Goal: Task Accomplishment & Management: Book appointment/travel/reservation

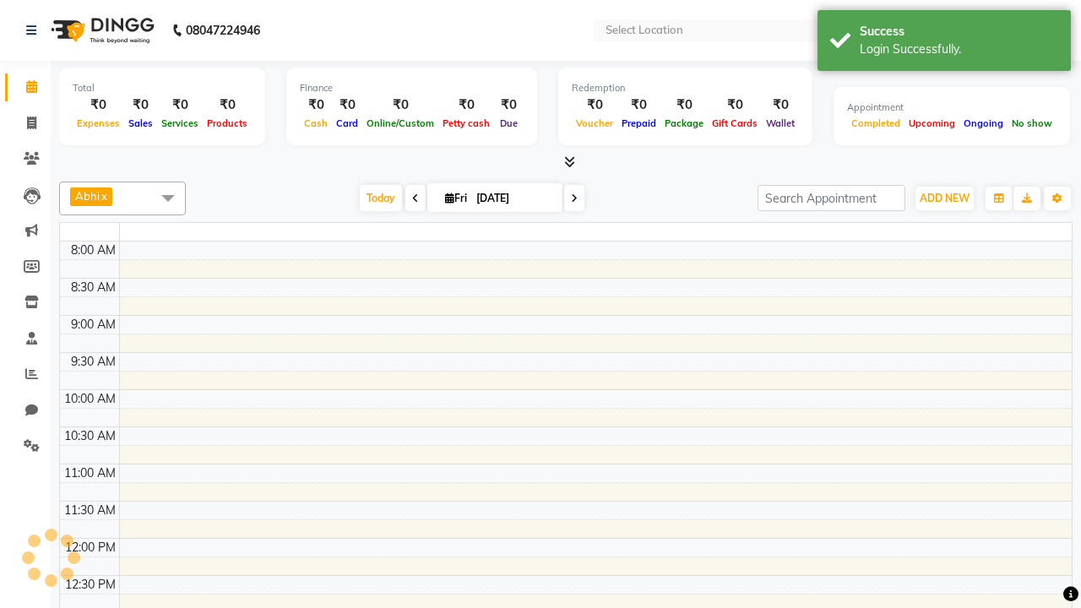
select select "en"
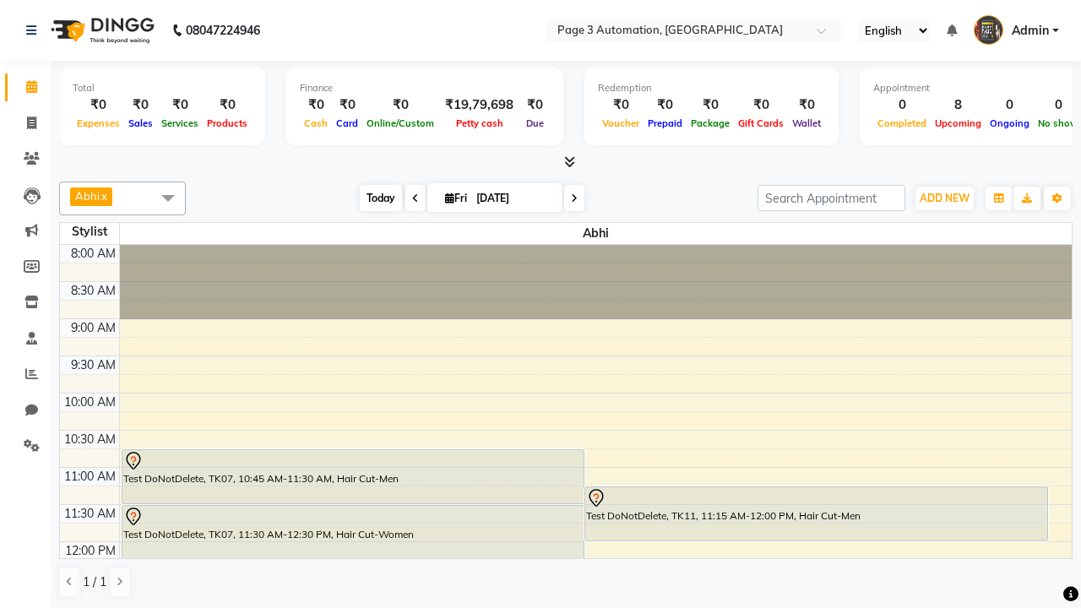
click at [373, 198] on span "Today" at bounding box center [381, 198] width 42 height 26
click at [944, 198] on span "ADD NEW" at bounding box center [945, 198] width 50 height 13
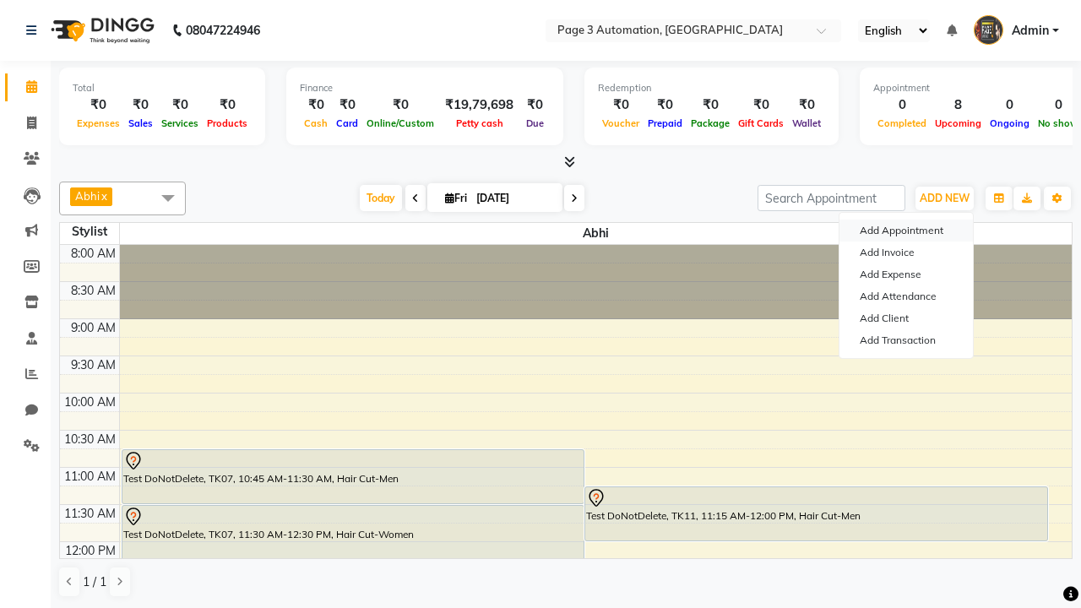
click at [906, 231] on button "Add Appointment" at bounding box center [906, 231] width 133 height 22
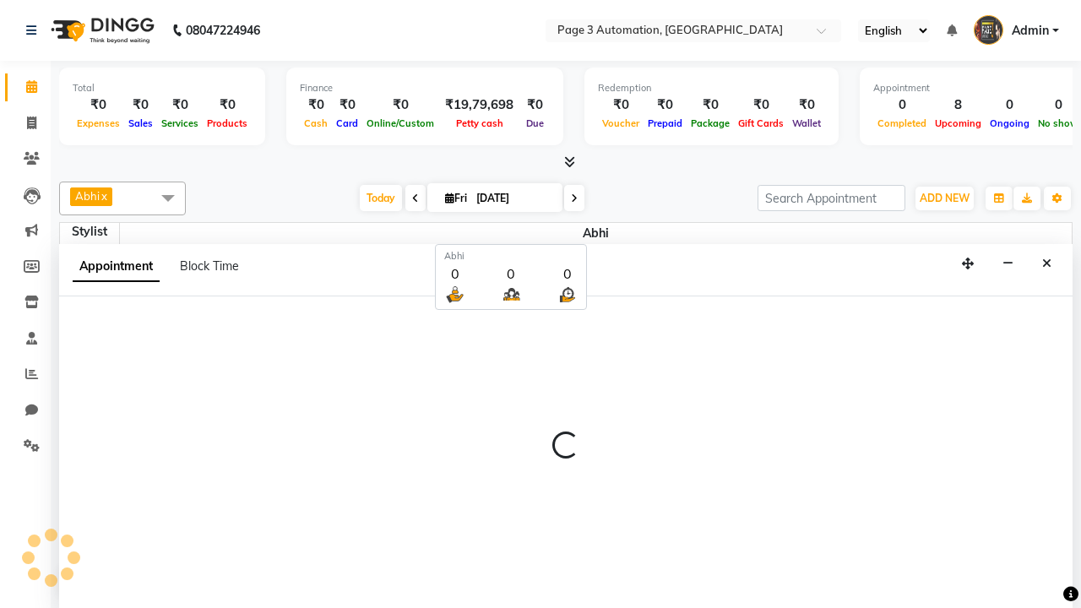
scroll to position [1, 0]
select select "tentative"
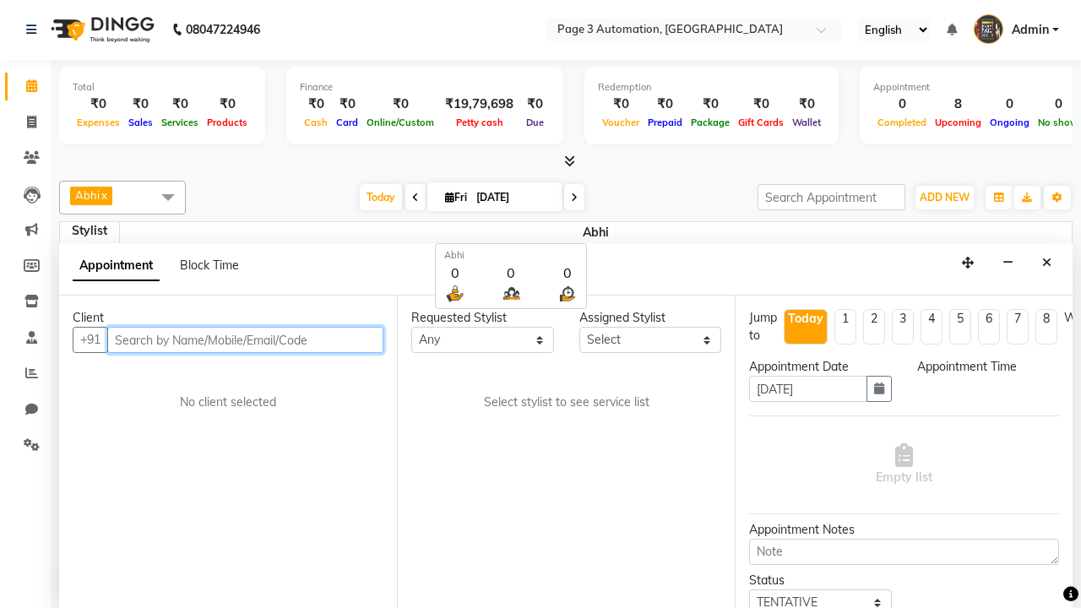
select select "540"
type input "8192346578"
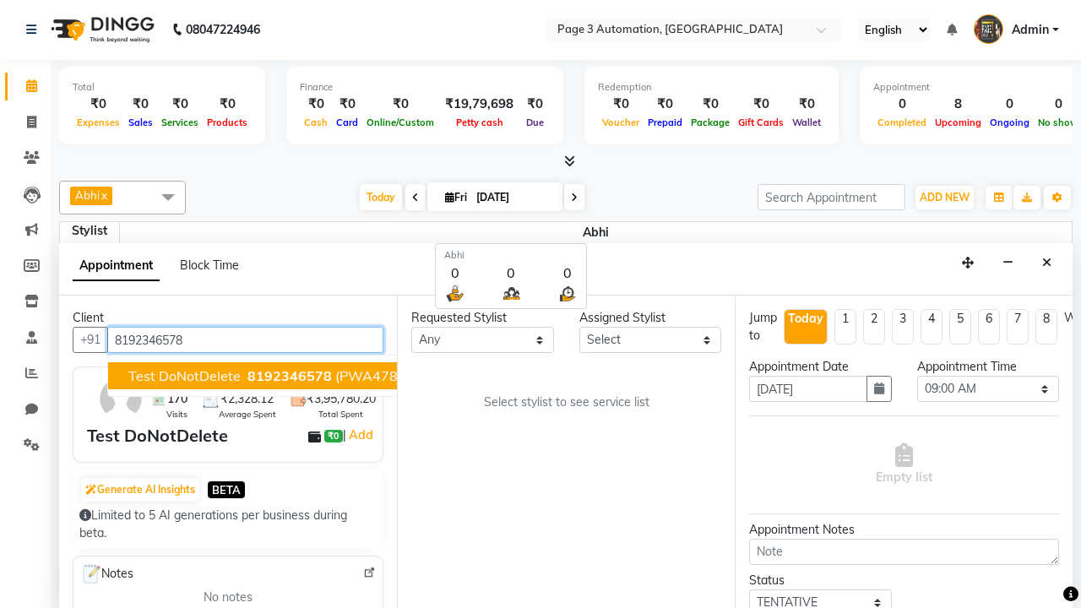
click at [248, 376] on span "8192346578" at bounding box center [290, 375] width 84 height 17
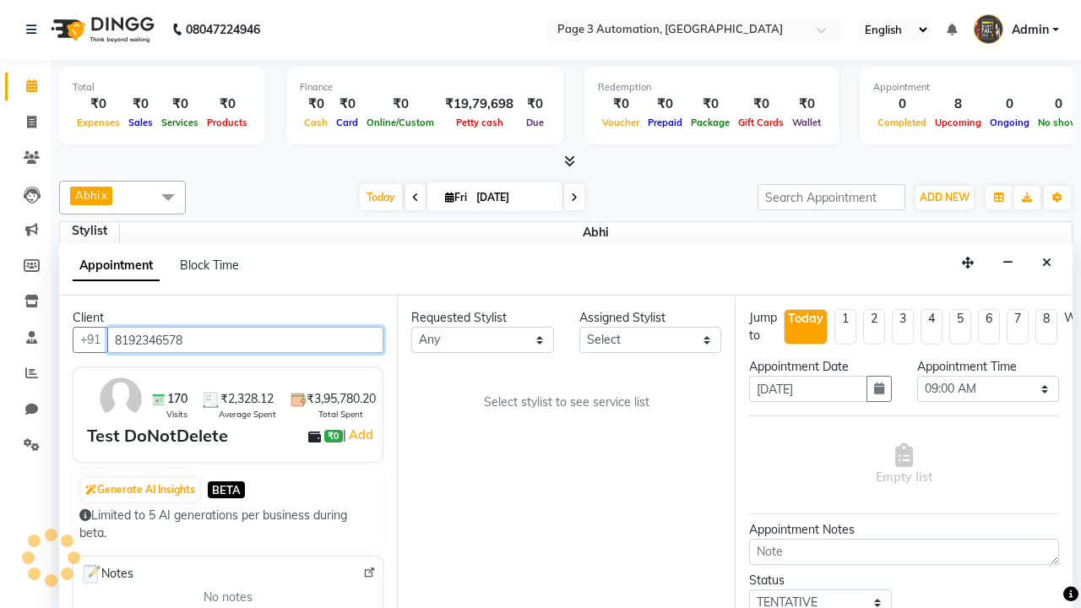
scroll to position [0, 0]
select select "711"
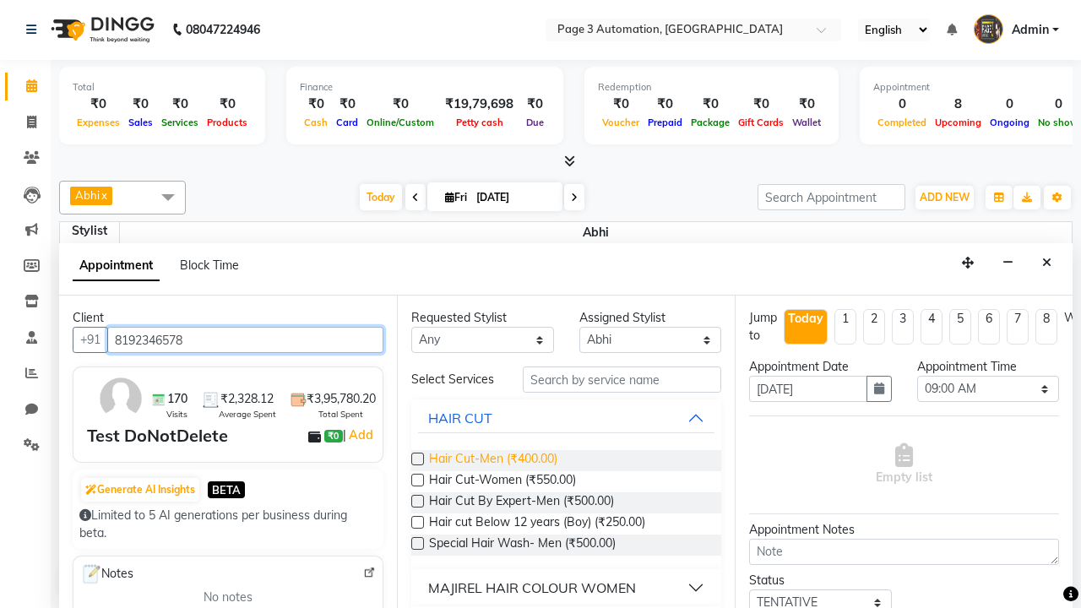
type input "8192346578"
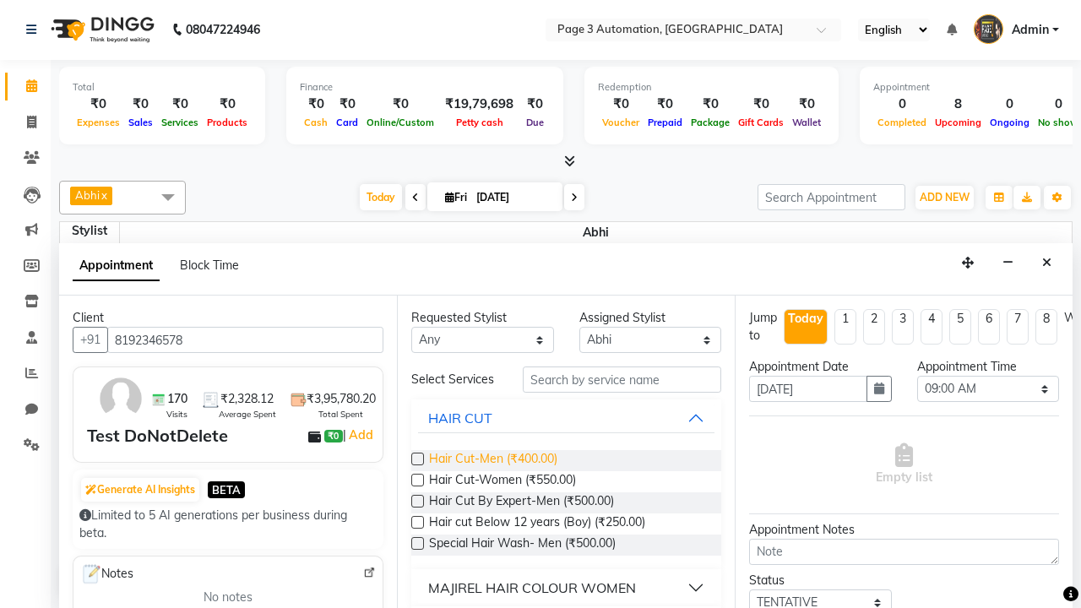
click at [492, 460] on span "Hair Cut-Men (₹400.00)" at bounding box center [493, 460] width 128 height 21
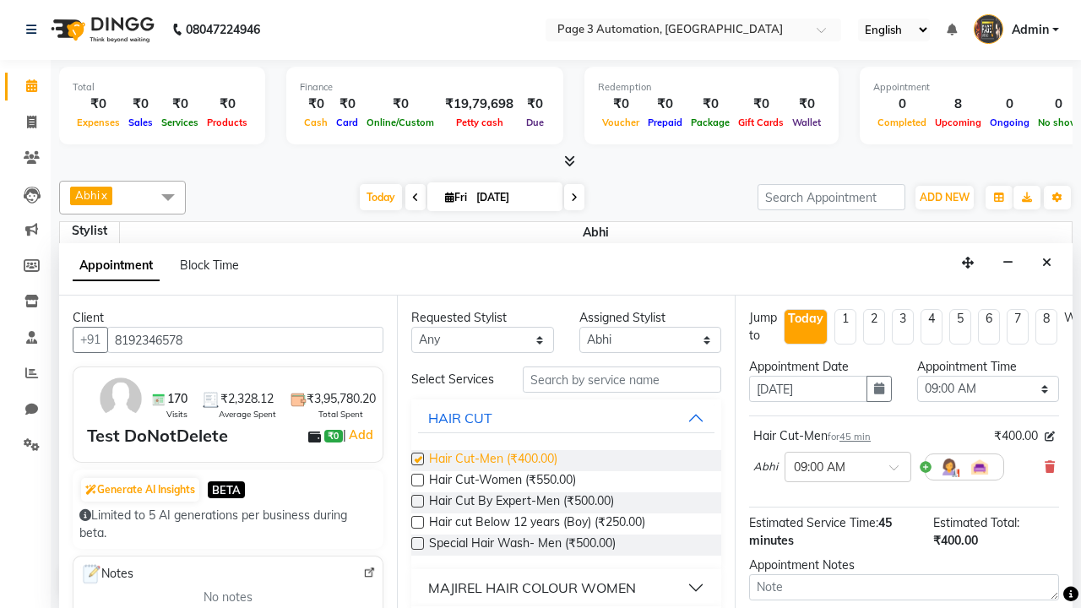
checkbox input "false"
select select "690"
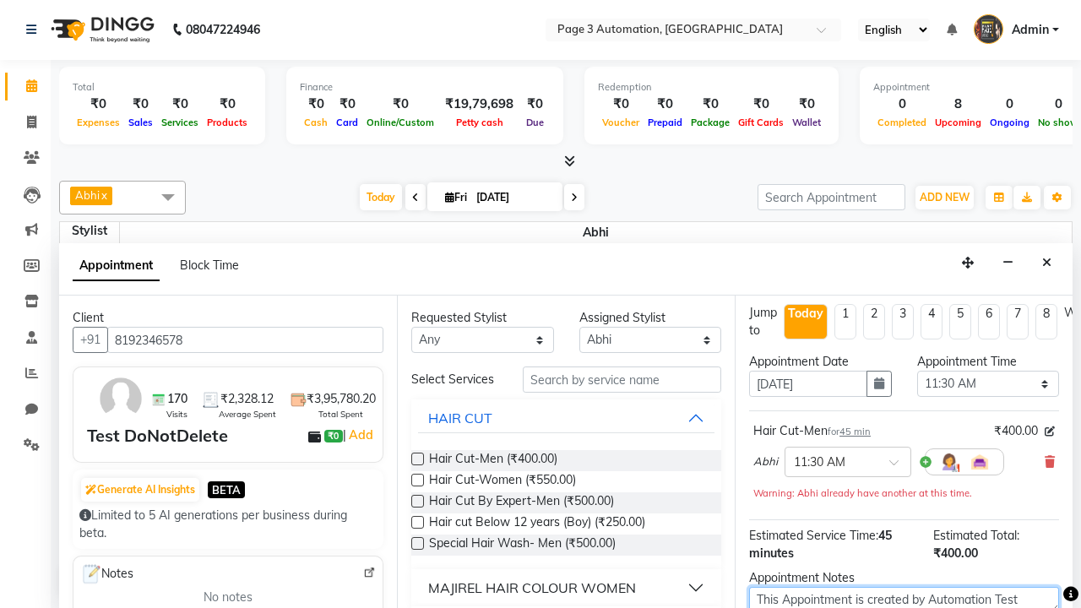
type textarea "This Appointment is created by Automation Test"
checkbox input "false"
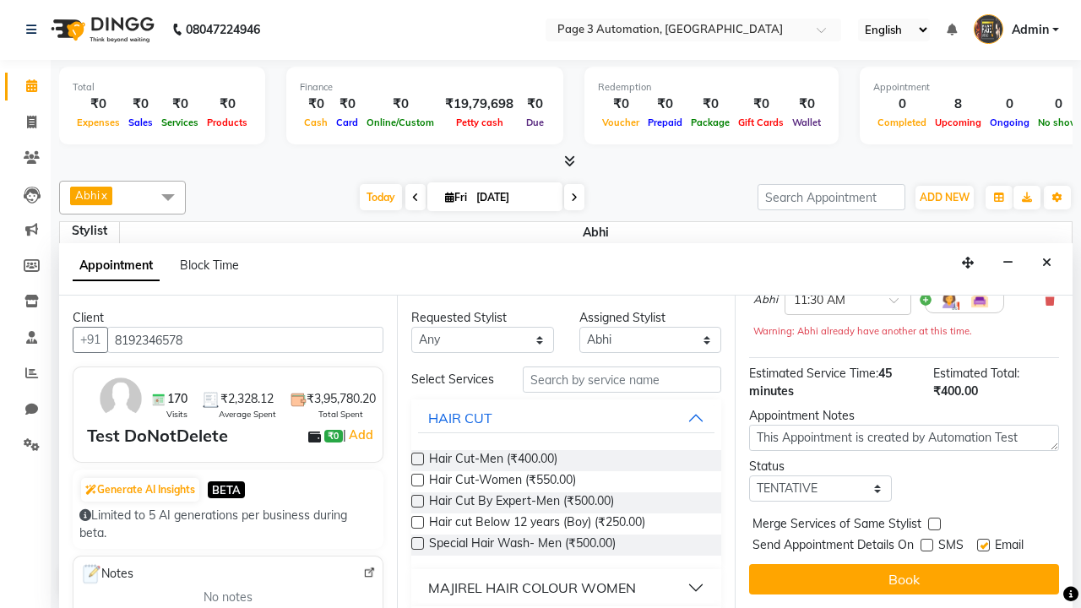
click at [983, 545] on label at bounding box center [983, 545] width 13 height 13
click at [983, 545] on input "checkbox" at bounding box center [982, 546] width 11 height 11
checkbox input "false"
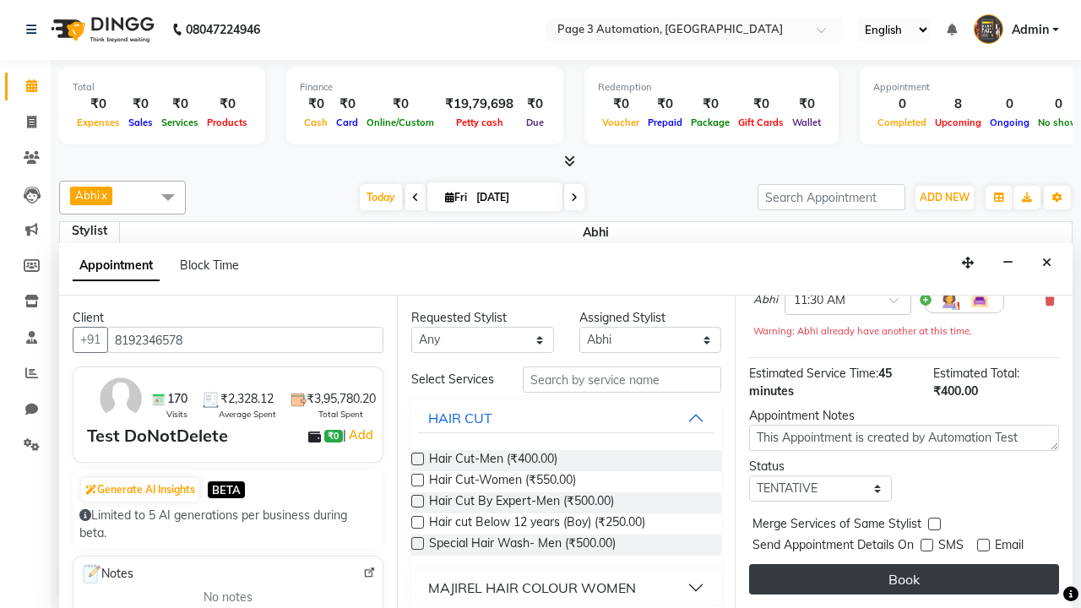
click at [904, 579] on button "Book" at bounding box center [904, 579] width 310 height 30
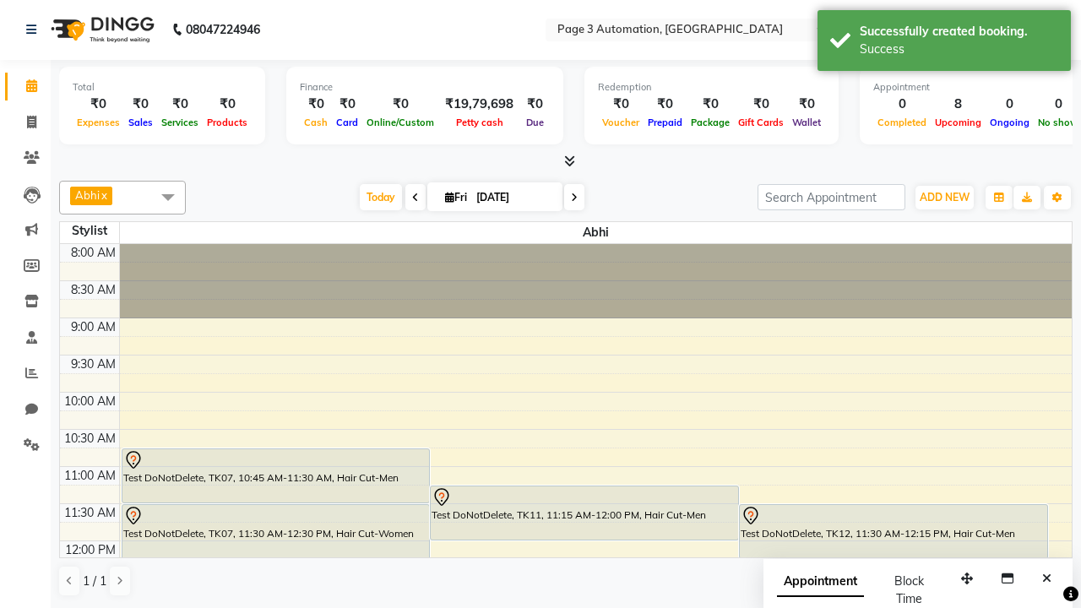
scroll to position [0, 0]
click at [944, 43] on div "Success" at bounding box center [959, 50] width 199 height 18
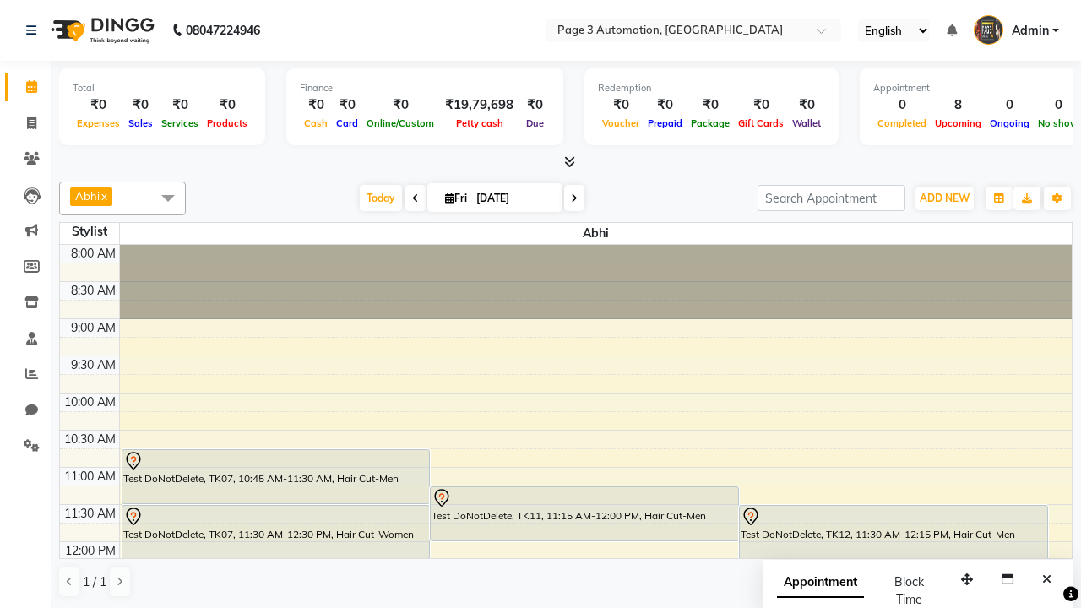
click at [168, 198] on span at bounding box center [168, 198] width 34 height 32
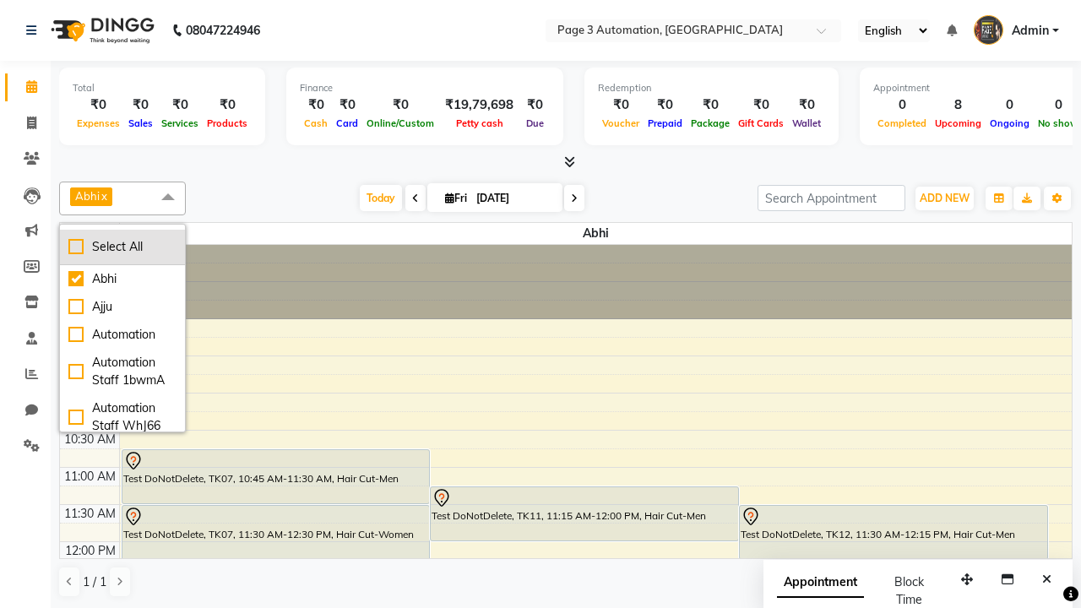
click at [122, 247] on div "Select All" at bounding box center [122, 247] width 108 height 18
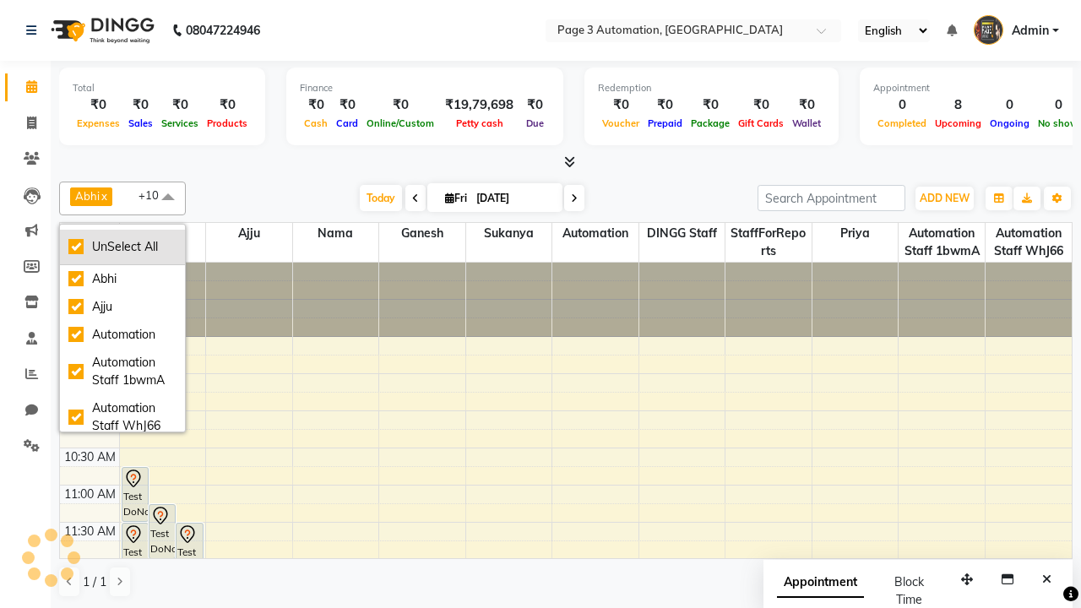
checkbox input "true"
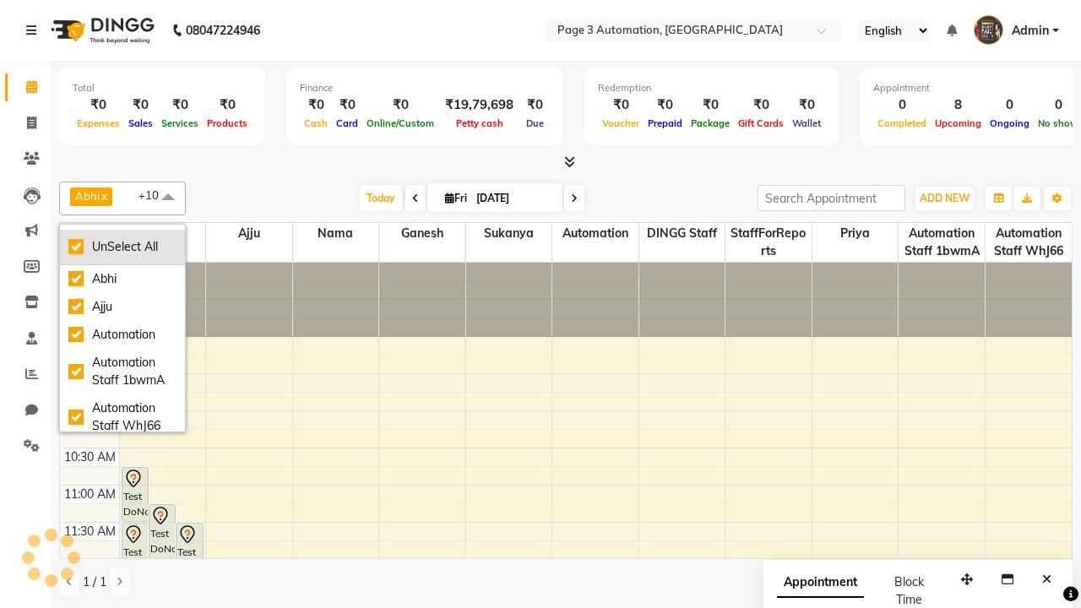
checkbox input "true"
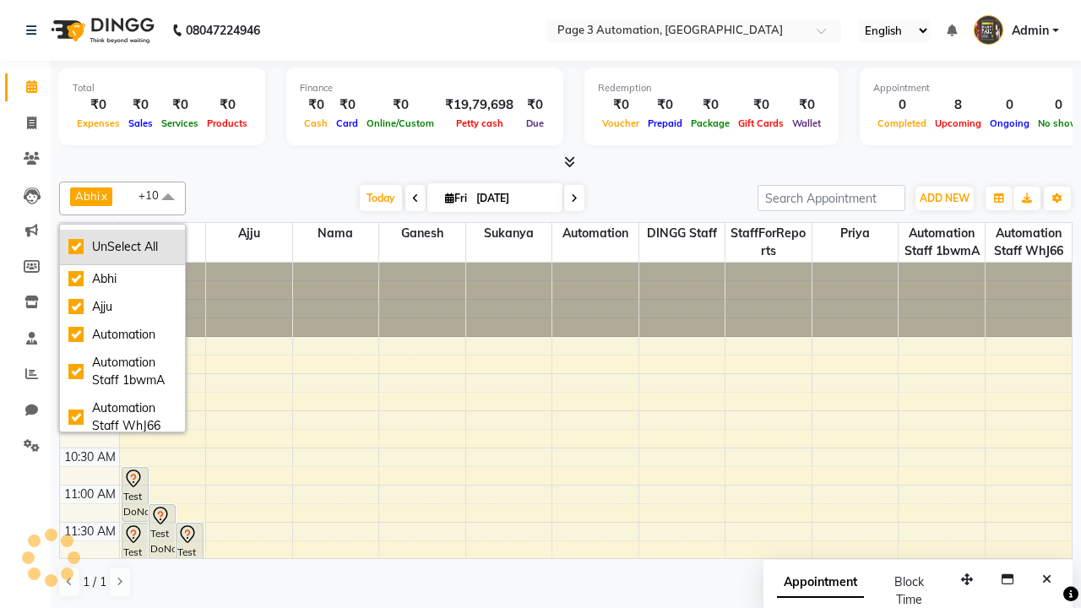
checkbox input "true"
click at [122, 247] on div "UnSelect All" at bounding box center [122, 247] width 108 height 18
checkbox input "false"
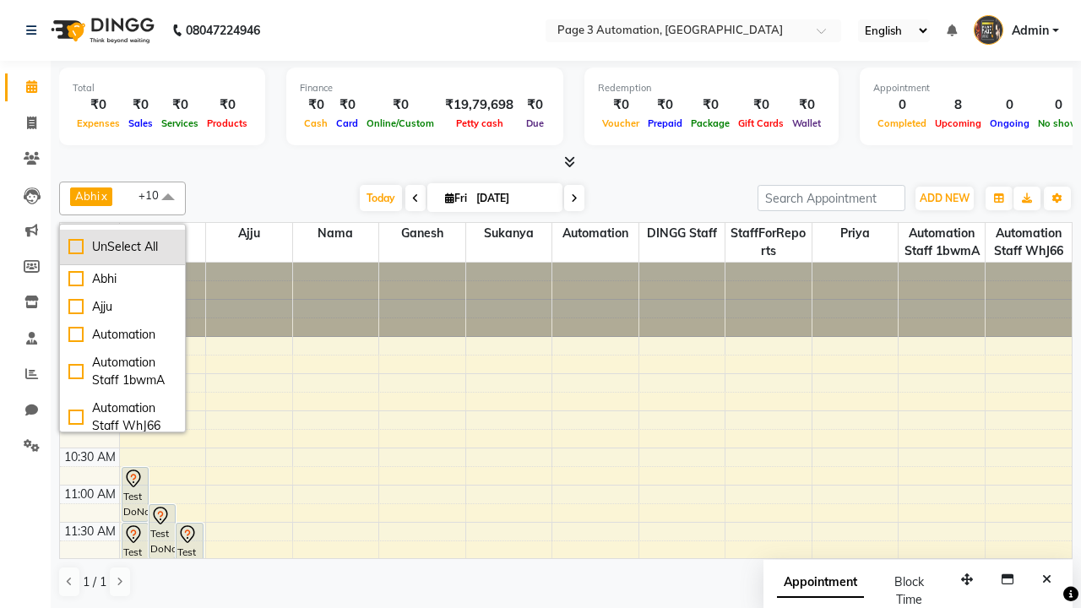
checkbox input "false"
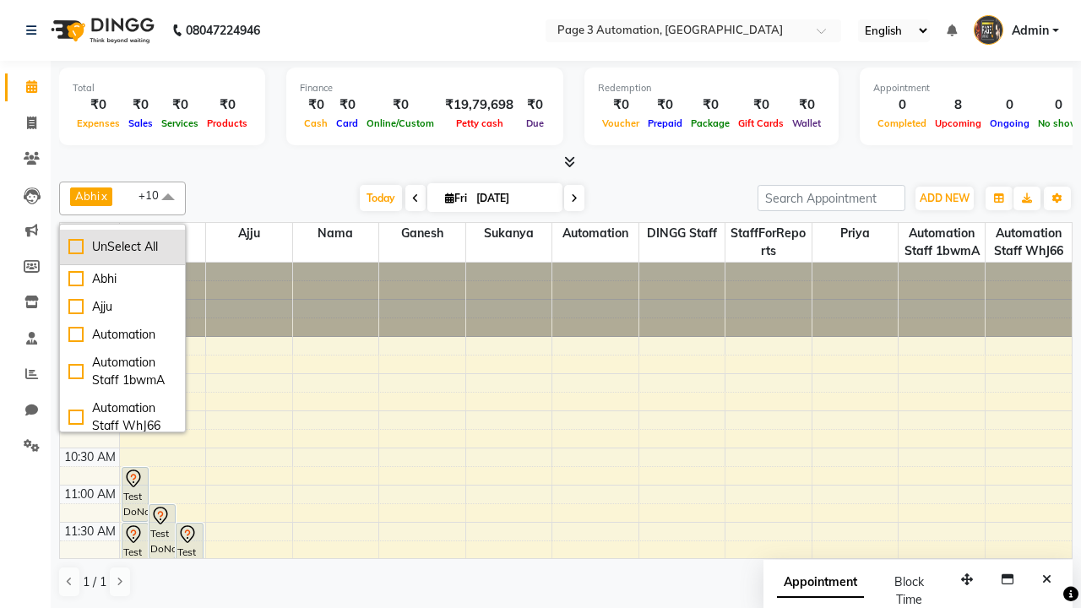
checkbox input "false"
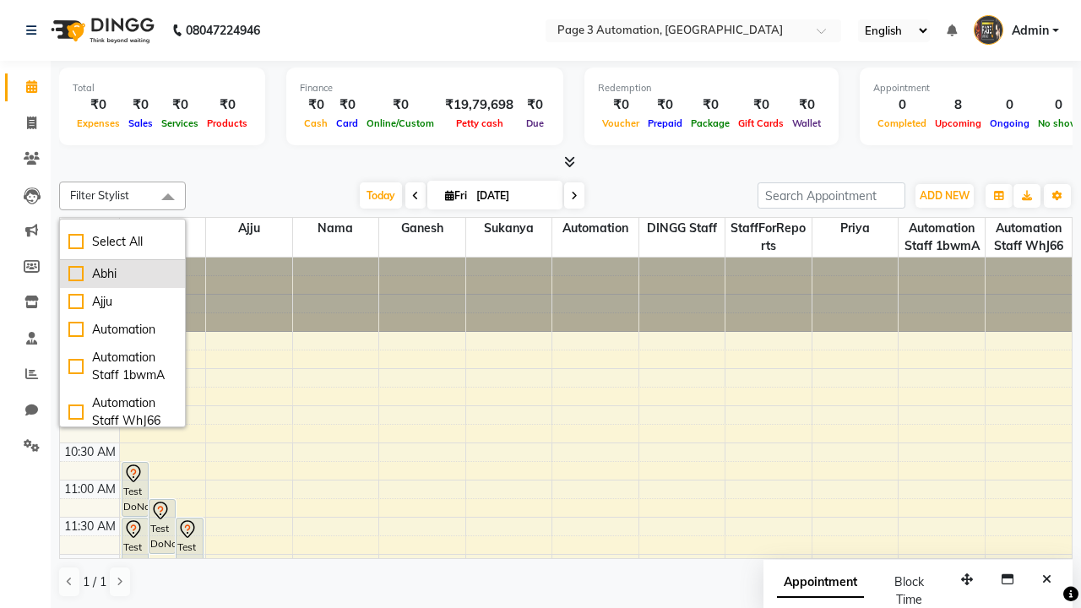
click at [122, 274] on div "Abhi" at bounding box center [122, 274] width 108 height 18
checkbox input "true"
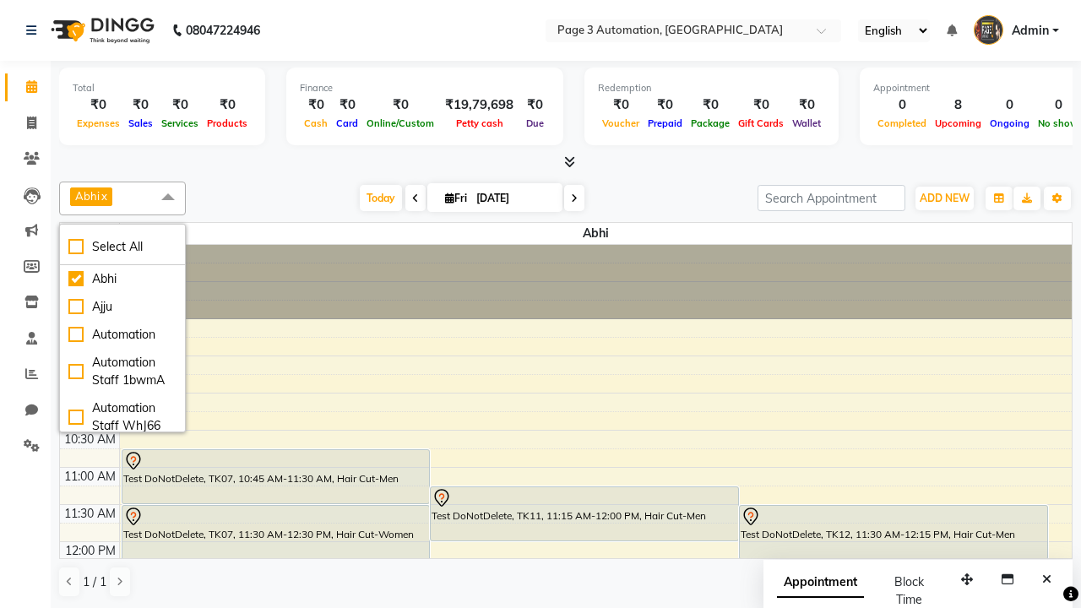
click at [168, 198] on span at bounding box center [168, 198] width 34 height 32
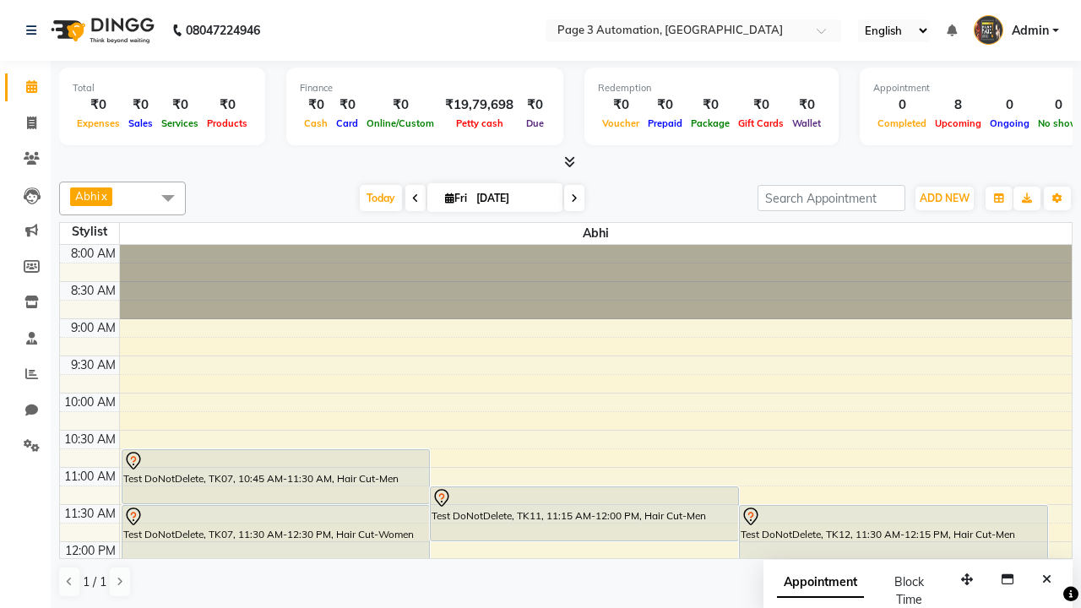
click at [893, 531] on div "Test DoNotDelete, TK12, 11:30 AM-12:15 PM, Hair Cut-Men" at bounding box center [893, 532] width 307 height 53
select select "7"
